Goal: Task Accomplishment & Management: Complete application form

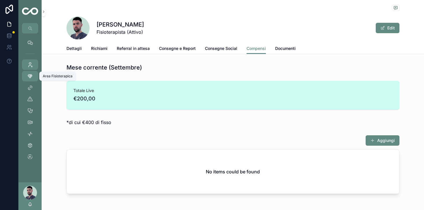
click at [35, 79] on link "Area Fisioterapica" at bounding box center [30, 76] width 16 height 10
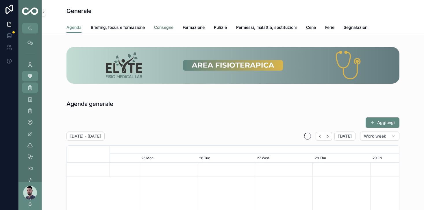
scroll to position [0, 433]
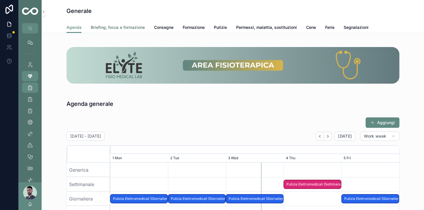
click at [123, 29] on span "Briefing, focus e formazione" at bounding box center [118, 28] width 54 height 6
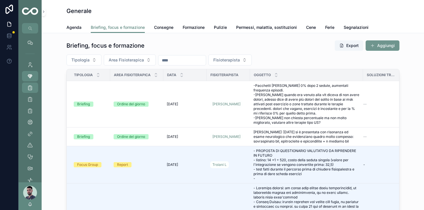
click at [369, 44] on button "Aggiungi" at bounding box center [382, 45] width 34 height 10
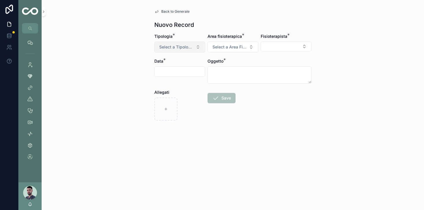
click at [176, 46] on span "Select a Tipologia" at bounding box center [176, 47] width 34 height 6
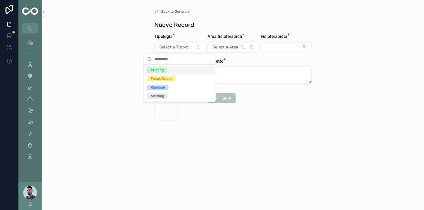
click at [165, 70] on span "Briefing" at bounding box center [157, 70] width 20 height 5
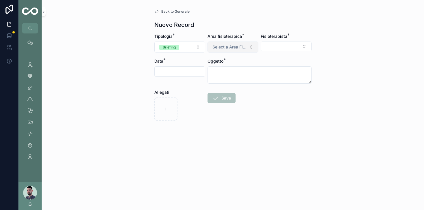
click at [215, 49] on span "Select a Area Fisioterapica" at bounding box center [229, 47] width 34 height 6
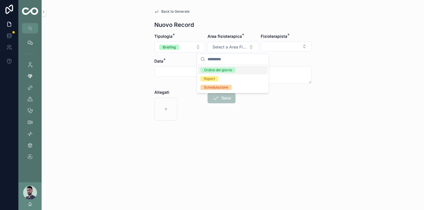
click at [216, 71] on div "Ordine del giorno" at bounding box center [218, 70] width 28 height 5
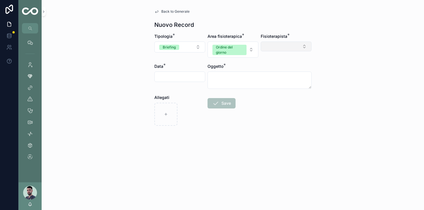
click at [270, 47] on button "Select Button" at bounding box center [285, 47] width 51 height 10
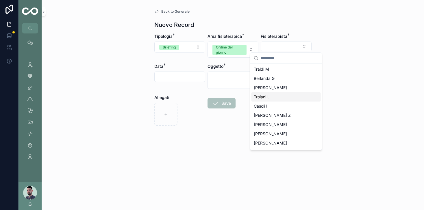
click at [286, 97] on div "Troiani L" at bounding box center [285, 96] width 69 height 9
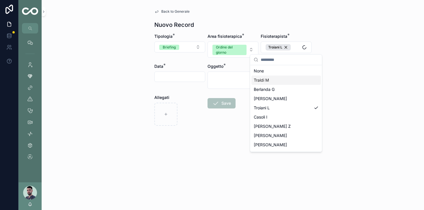
click at [370, 64] on div "Back to Generale Nuovo Record Tipologia * Briefing Area fisioterapica * Ordine …" at bounding box center [233, 105] width 382 height 210
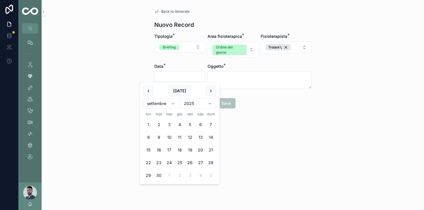
click at [188, 77] on input "scrollable content" at bounding box center [179, 77] width 50 height 8
click at [168, 124] on button "3" at bounding box center [169, 125] width 10 height 10
type input "**********"
click at [308, 116] on form "**********" at bounding box center [232, 89] width 157 height 112
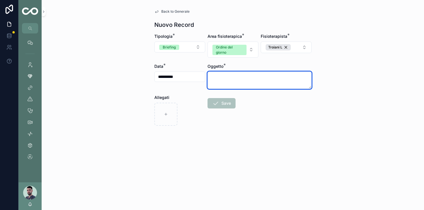
click at [242, 74] on textarea "scrollable content" at bounding box center [259, 80] width 104 height 17
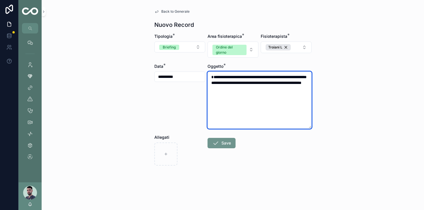
type textarea "**********"
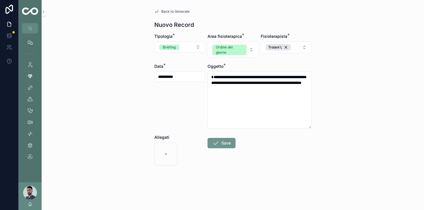
click at [227, 142] on button "Save" at bounding box center [221, 143] width 28 height 10
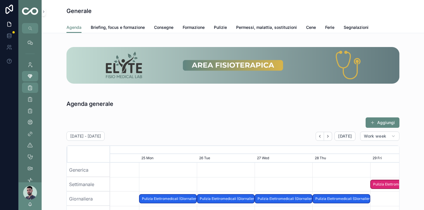
scroll to position [0, 433]
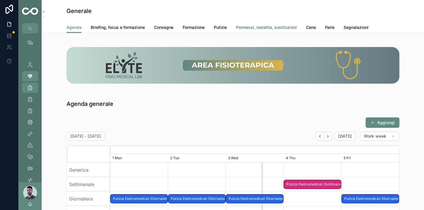
click at [251, 29] on span "Permessi, malattia, sostituzioni" at bounding box center [266, 28] width 61 height 6
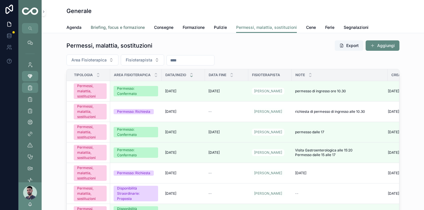
click at [108, 30] on span "Briefing, focus e formazione" at bounding box center [118, 28] width 54 height 6
